Goal: Information Seeking & Learning: Learn about a topic

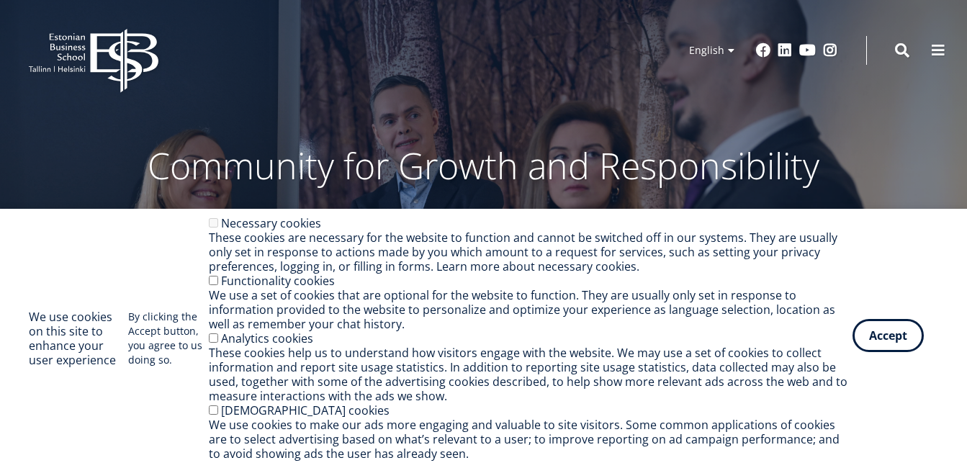
click at [882, 341] on button "Accept" at bounding box center [888, 335] width 71 height 33
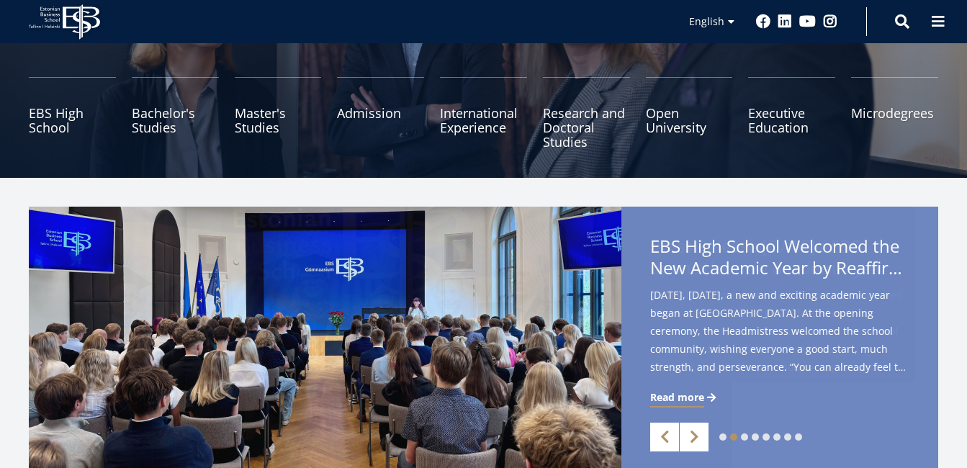
scroll to position [173, 0]
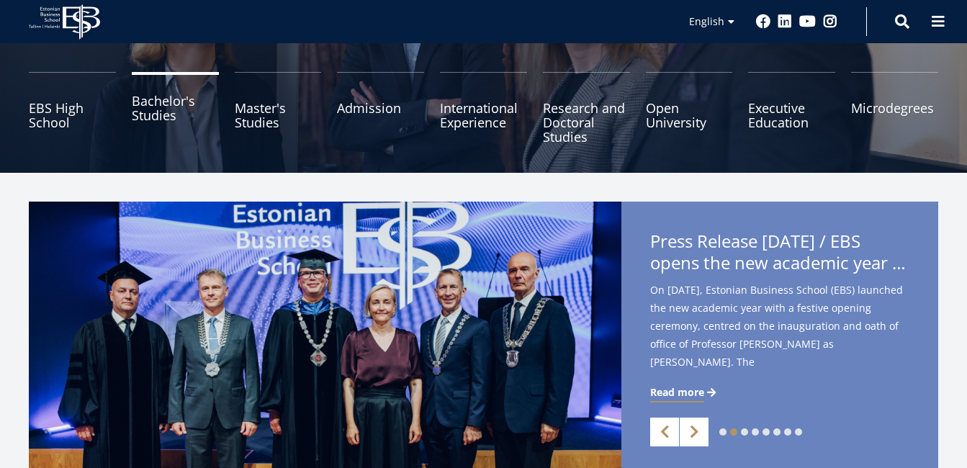
click at [146, 112] on link "Bachelor's Studies" at bounding box center [175, 108] width 87 height 72
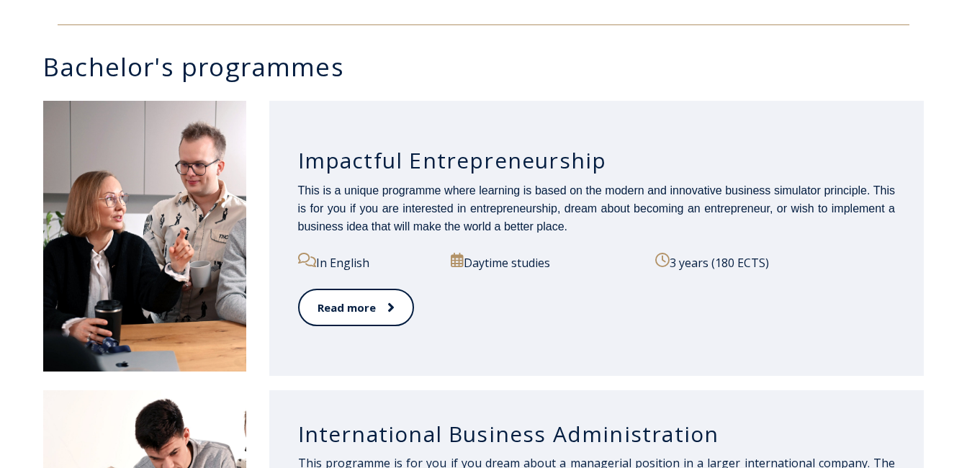
scroll to position [720, 0]
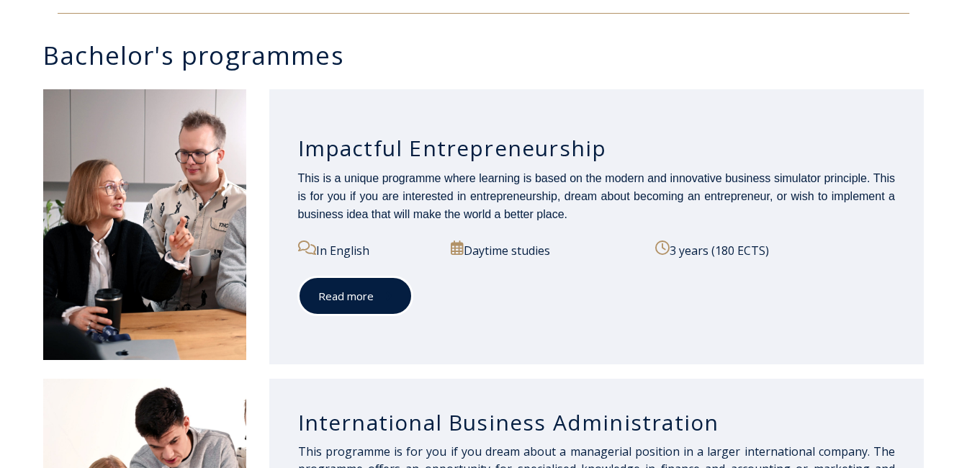
click at [352, 291] on link "Read more" at bounding box center [355, 297] width 115 height 40
